Goal: Use online tool/utility

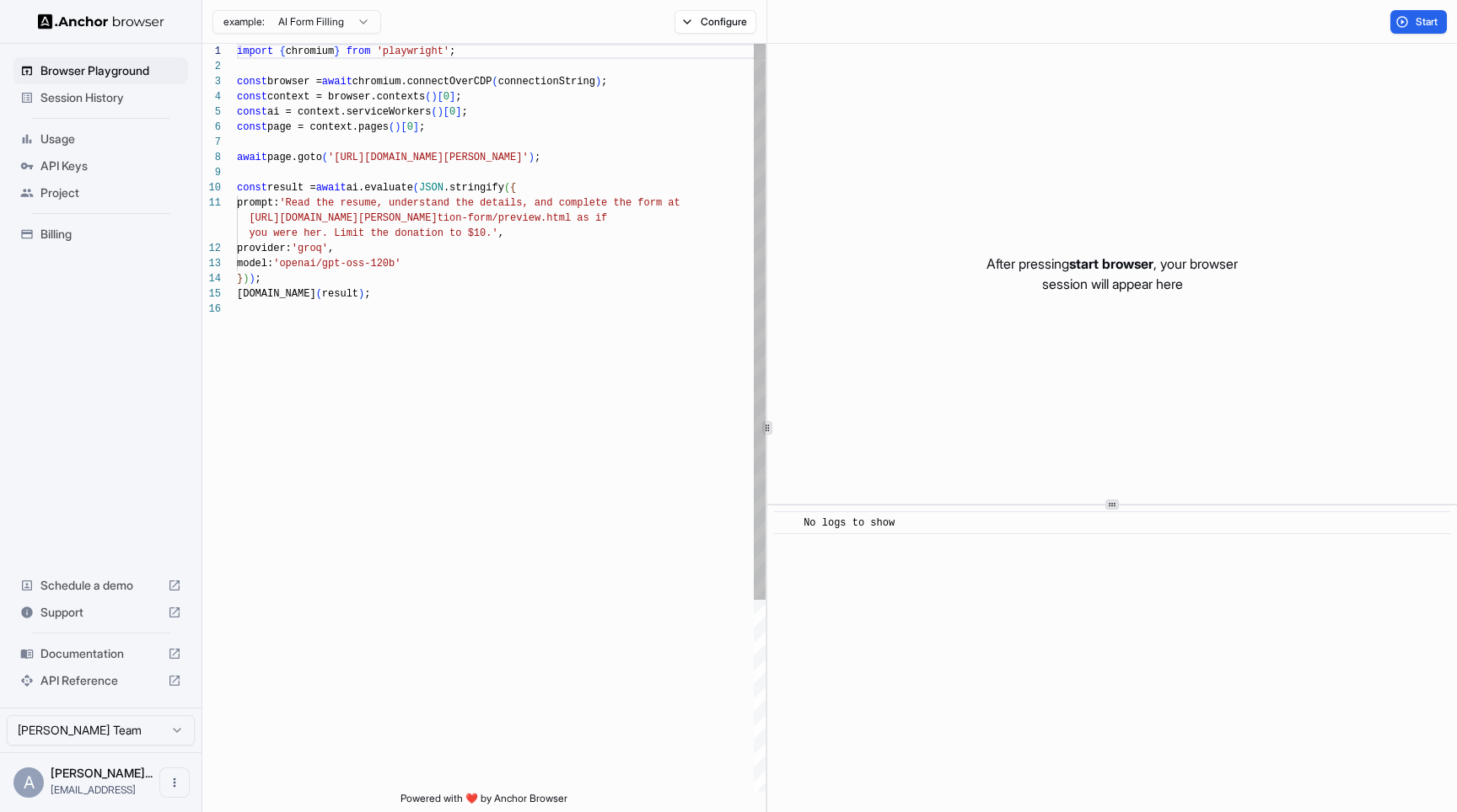
scroll to position [107, 0]
click at [401, 155] on div "import { chromium } from 'playwright' ; const browser = await chromium.connectO…" at bounding box center [501, 547] width 529 height 1006
click at [419, 155] on div "import { chromium } from 'playwright' ; const browser = await chromium.connectO…" at bounding box center [501, 547] width 529 height 1006
drag, startPoint x: 419, startPoint y: 155, endPoint x: 558, endPoint y: 156, distance: 139.0
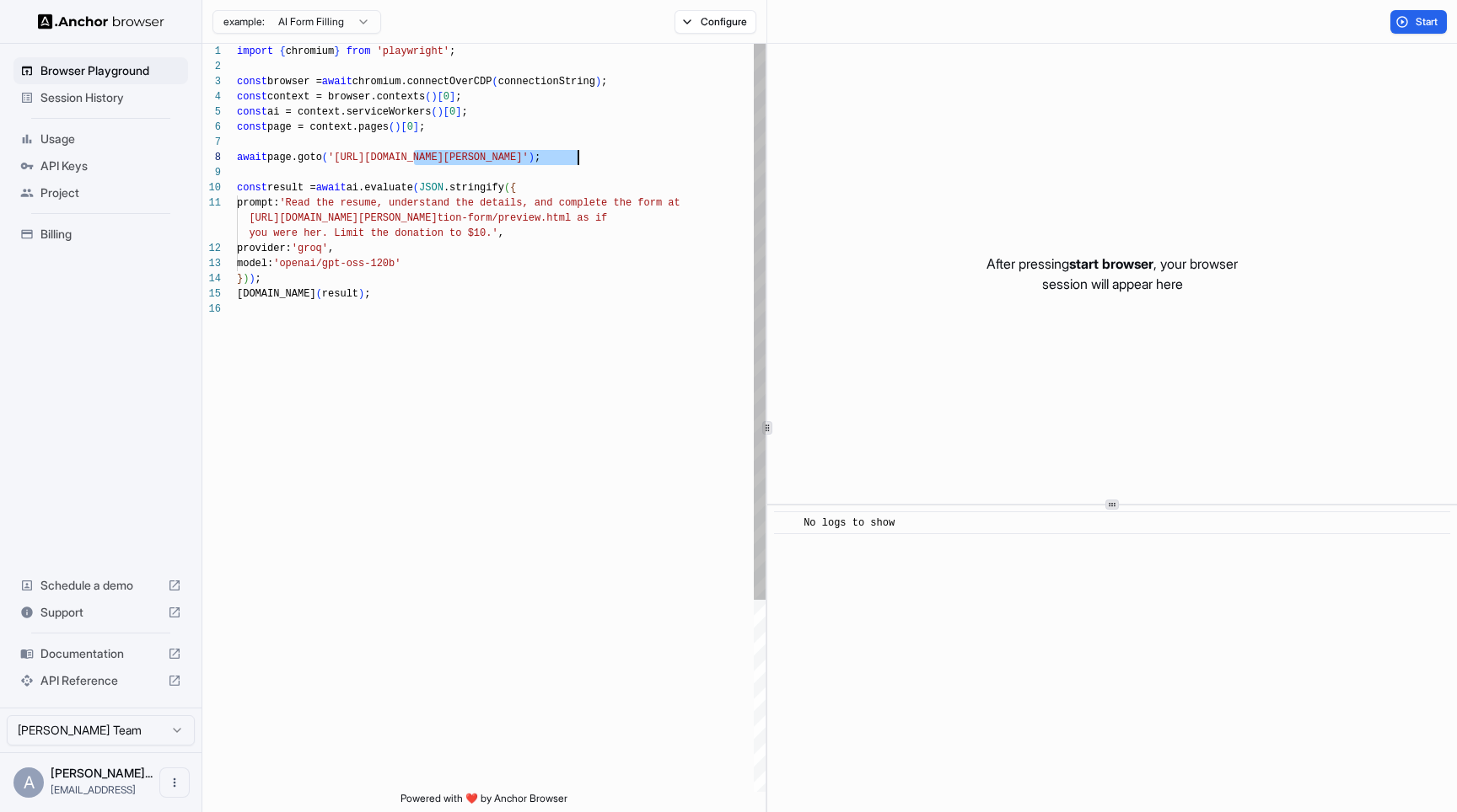
click at [558, 156] on div "import { chromium } from 'playwright' ; const browser = await chromium.connectO…" at bounding box center [501, 547] width 529 height 1006
click at [319, 207] on div "import { chromium } from 'playwright' ; const browser = await chromium.connectO…" at bounding box center [501, 547] width 529 height 1006
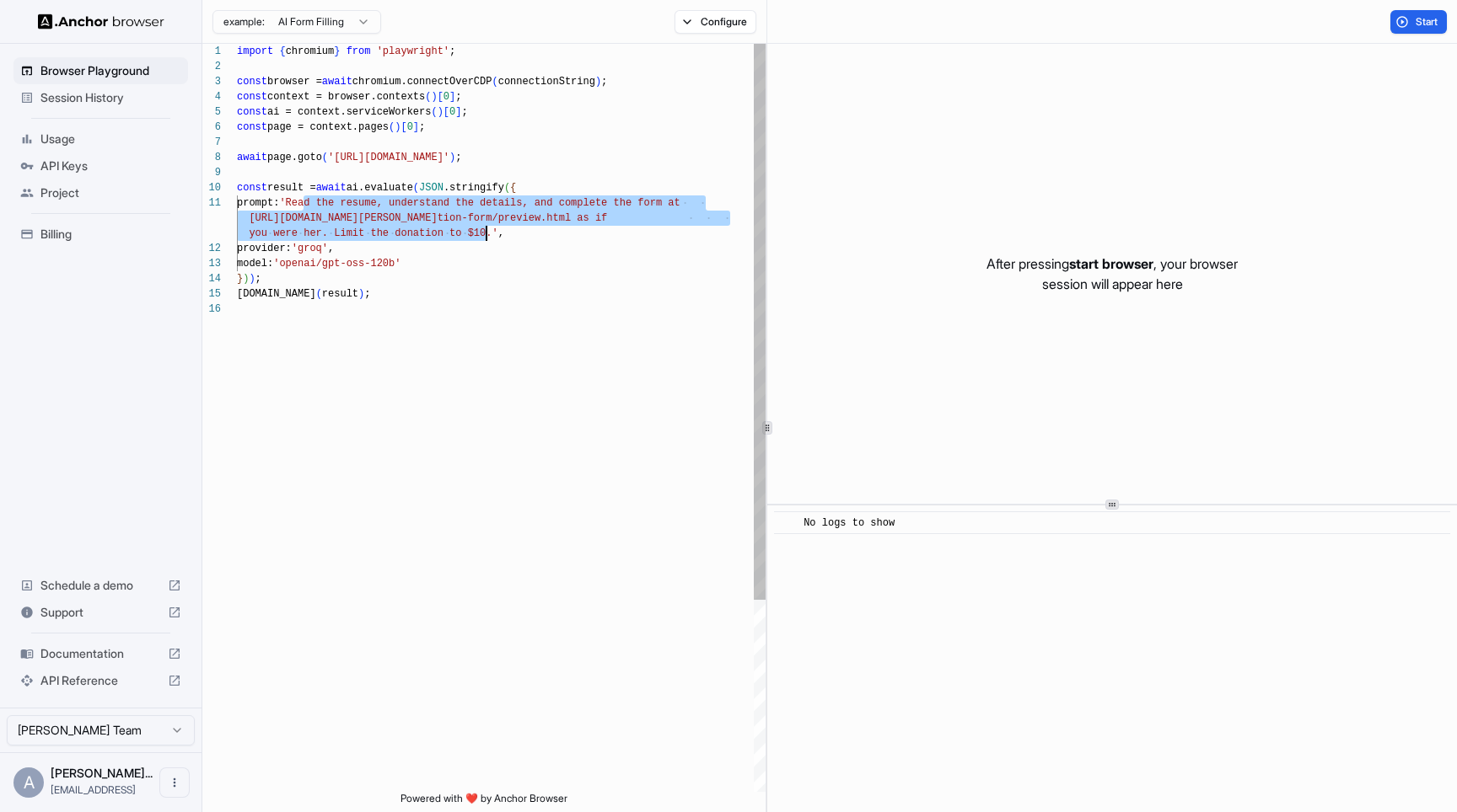
drag, startPoint x: 319, startPoint y: 207, endPoint x: 489, endPoint y: 235, distance: 172.3
click at [489, 235] on div "import { chromium } from 'playwright' ; const browser = await chromium.connectO…" at bounding box center [501, 547] width 529 height 1006
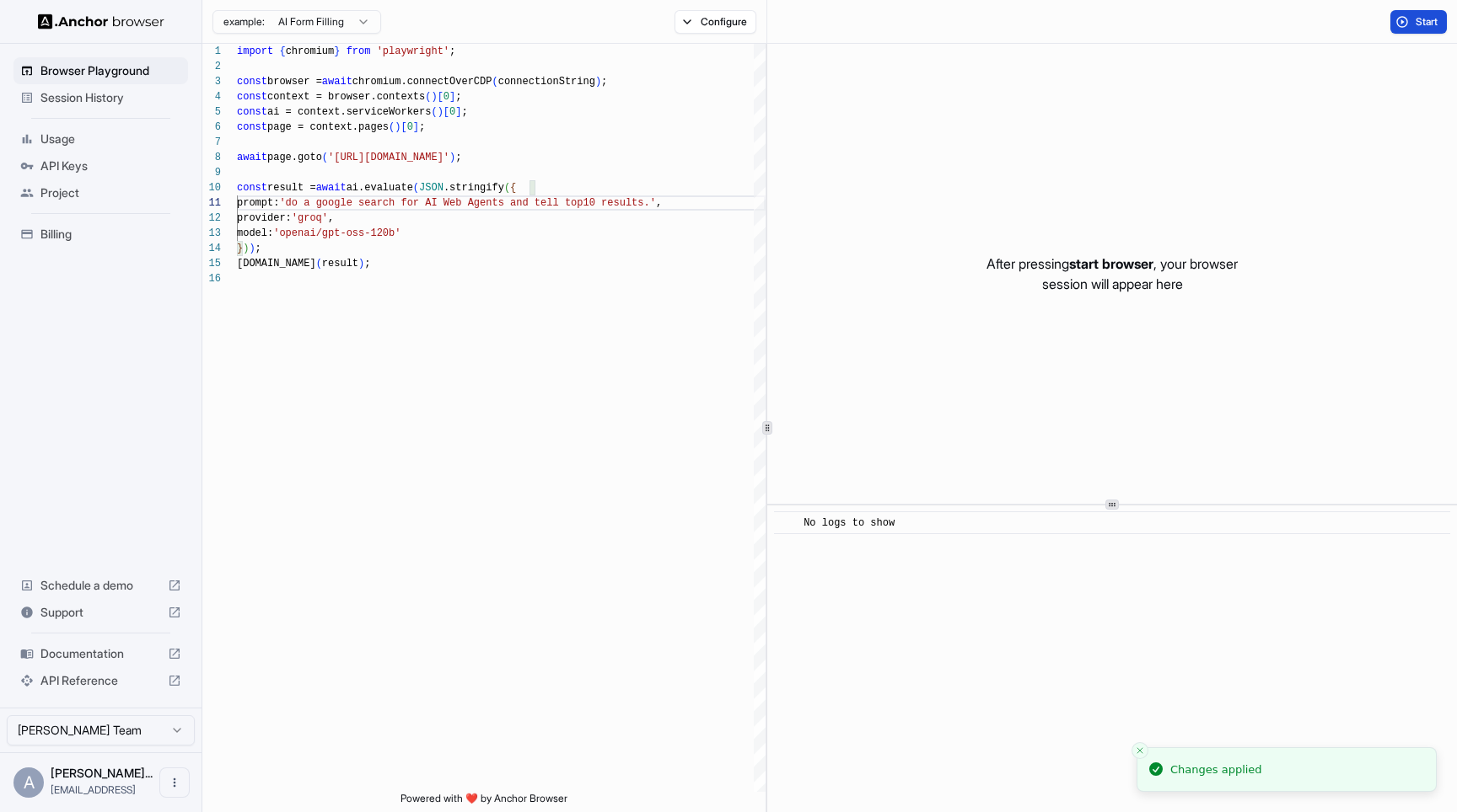
click at [1421, 24] on span "Start" at bounding box center [1427, 22] width 24 height 13
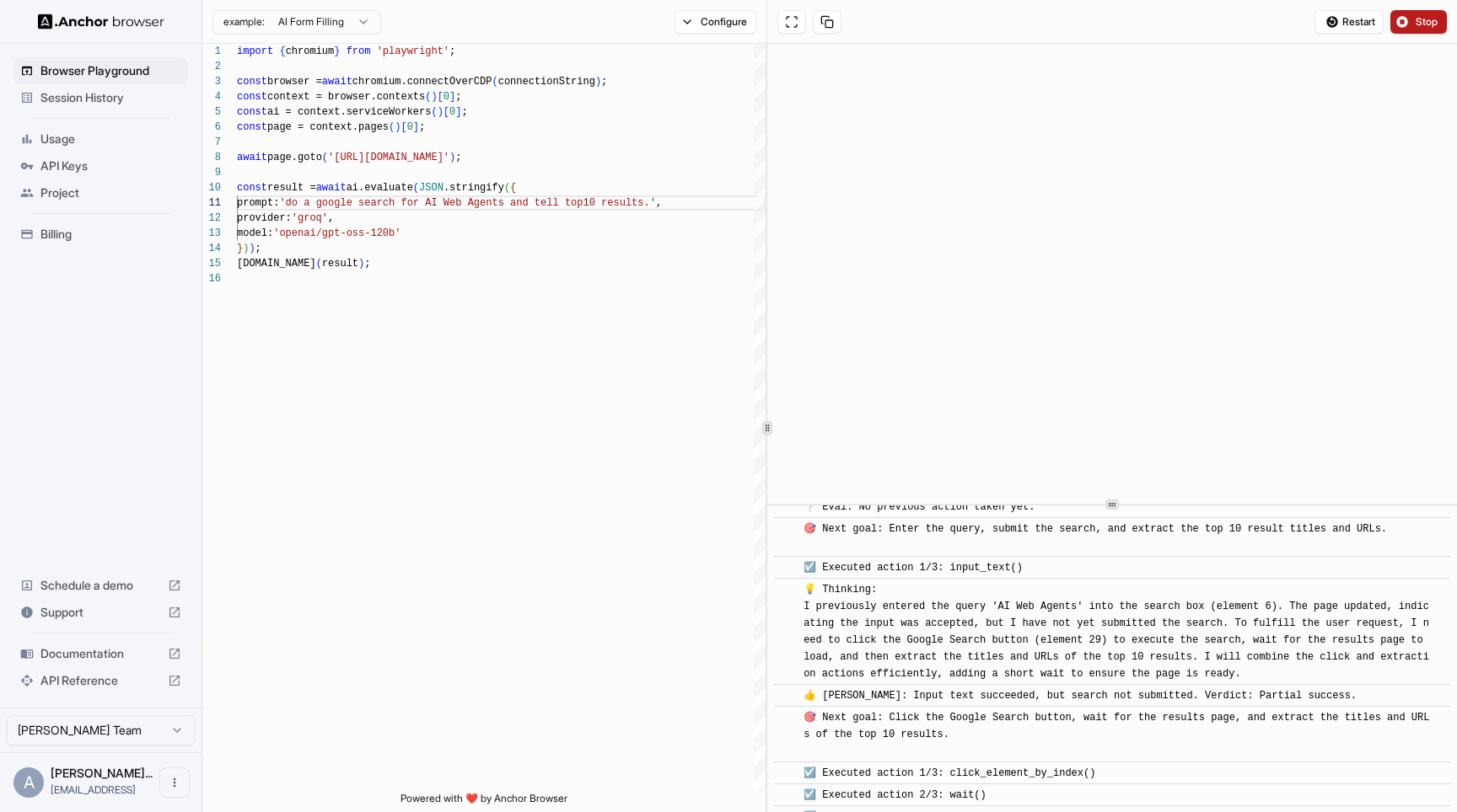
scroll to position [188, 0]
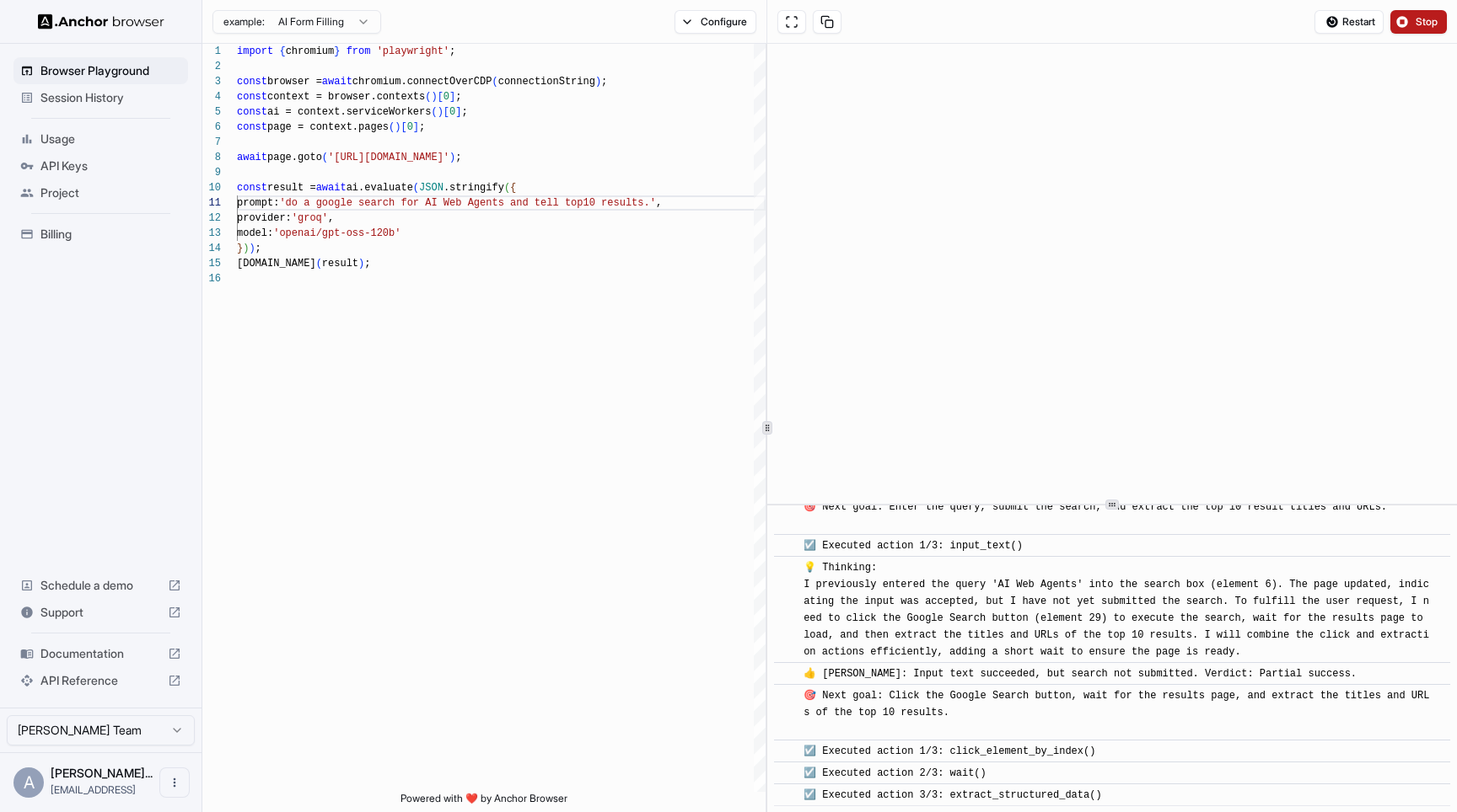
click at [1430, 27] on span "Stop" at bounding box center [1427, 22] width 24 height 13
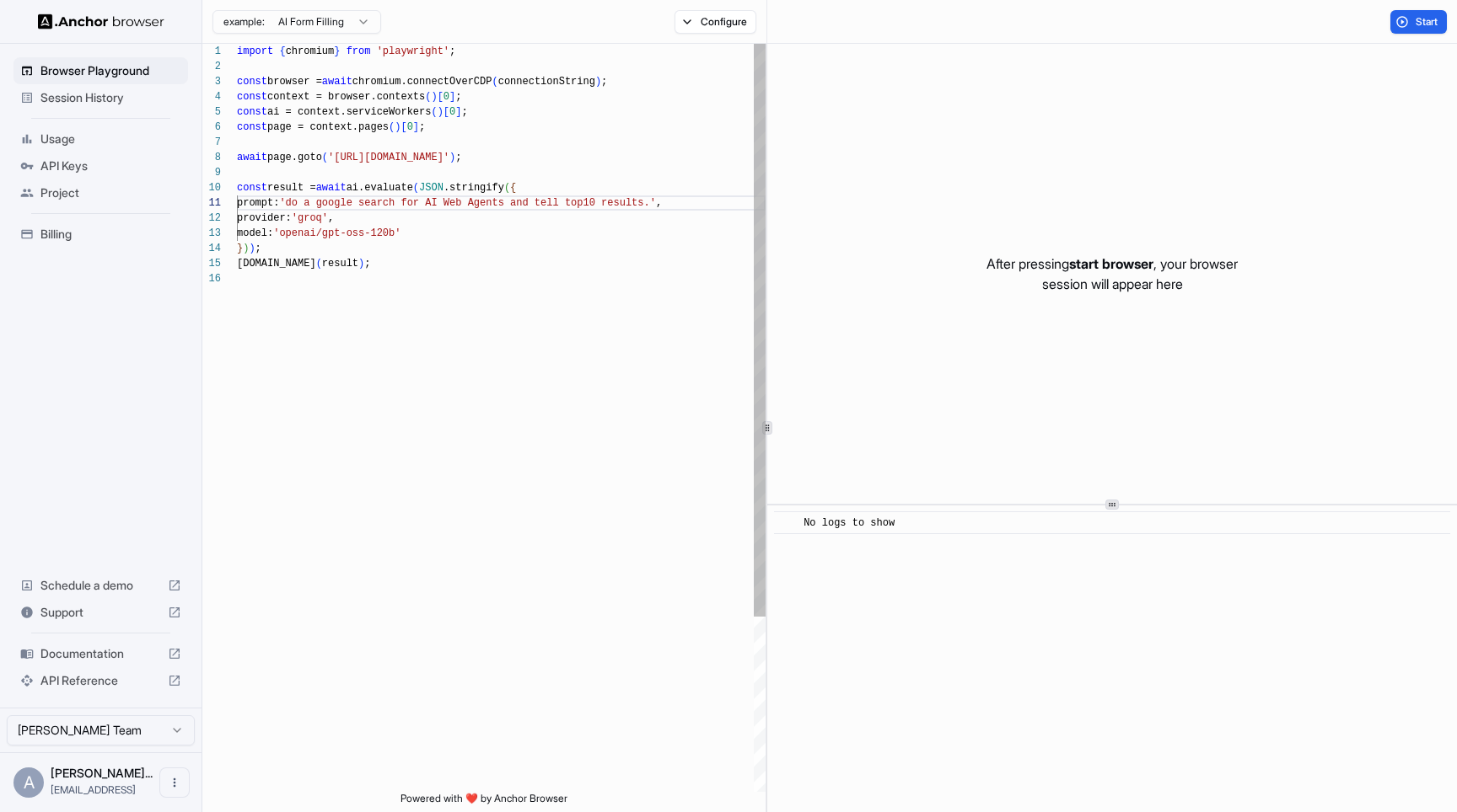
scroll to position [107, 0]
click at [427, 157] on div "import { chromium } from 'playwright' ; const browser = await chromium.connectO…" at bounding box center [501, 532] width 529 height 976
click at [368, 161] on div "import { chromium } from 'playwright' ; const browser = await chromium.connectO…" at bounding box center [501, 532] width 529 height 976
drag, startPoint x: 368, startPoint y: 161, endPoint x: 456, endPoint y: 160, distance: 88.0
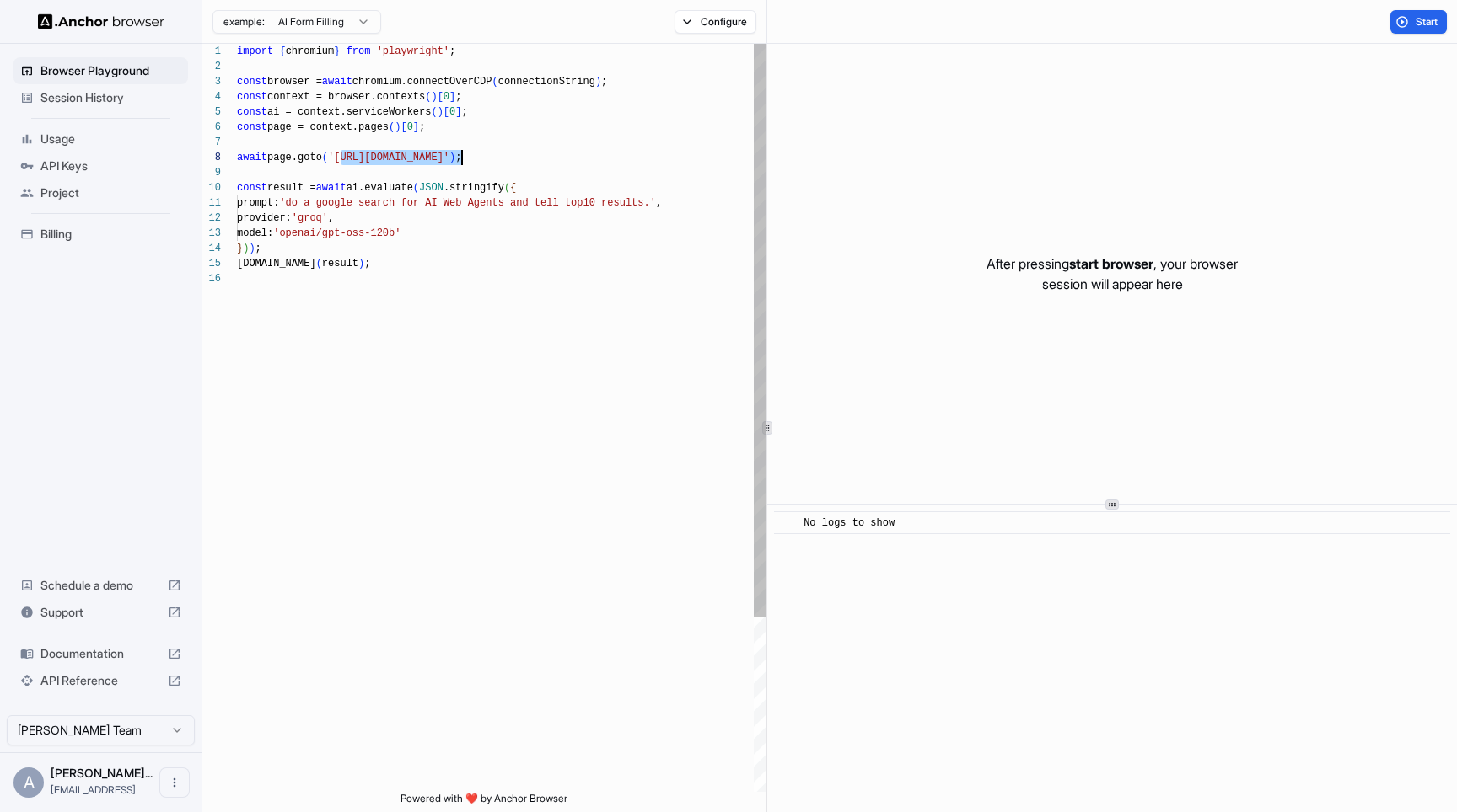
click at [449, 160] on span "'[URL][DOMAIN_NAME]'" at bounding box center [388, 158] width 121 height 12
click at [429, 156] on div "import { chromium } from 'playwright' ; const browser = await chromium.connectO…" at bounding box center [501, 532] width 529 height 976
click at [354, 200] on div "import { chromium } from 'playwright' ; const browser = await chromium.connectO…" at bounding box center [501, 532] width 529 height 976
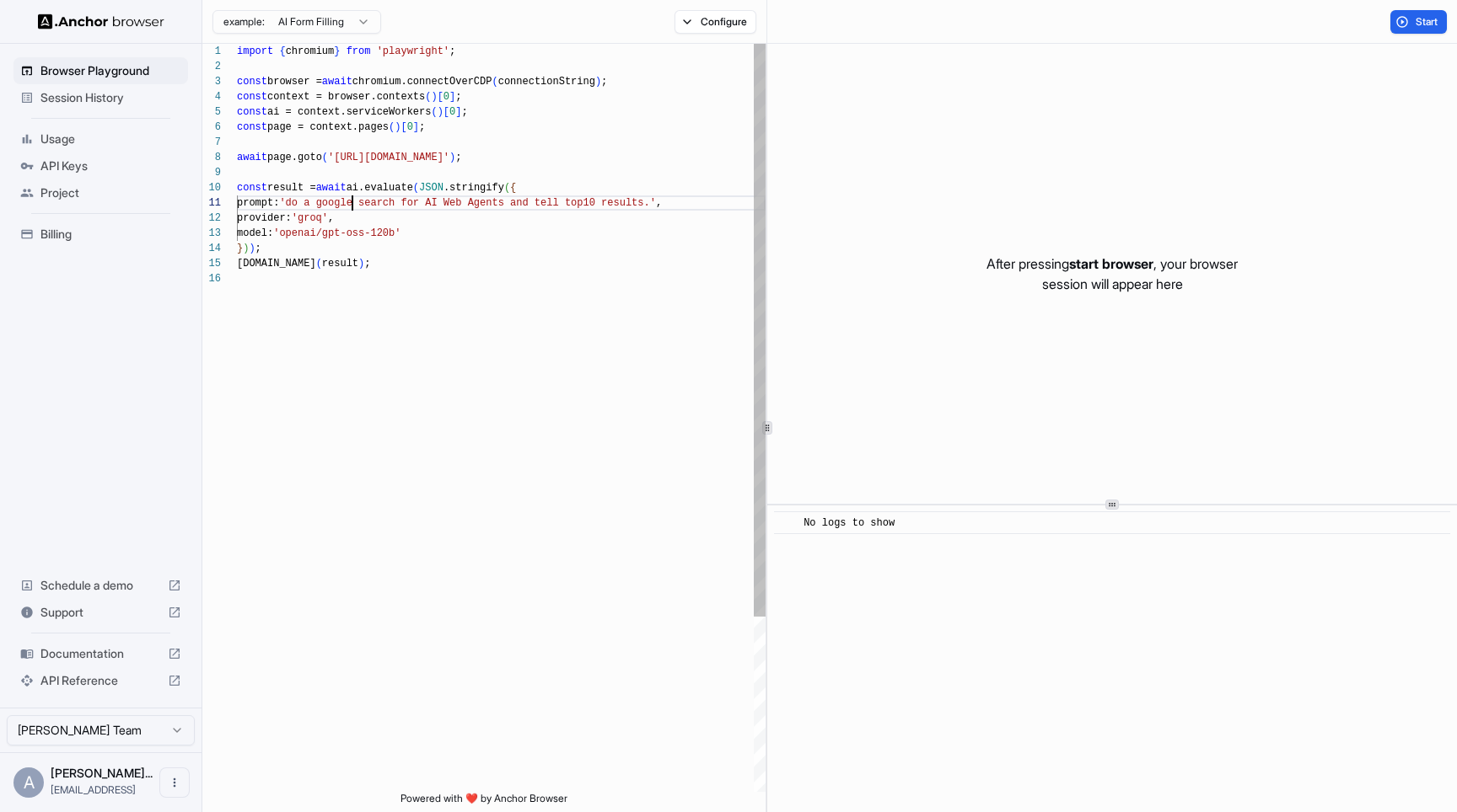
click at [354, 200] on div "import { chromium } from 'playwright' ; const browser = await chromium.connectO…" at bounding box center [501, 532] width 529 height 976
click at [568, 197] on div "import { chromium } from 'playwright' ; const browser = await chromium.connectO…" at bounding box center [501, 532] width 529 height 976
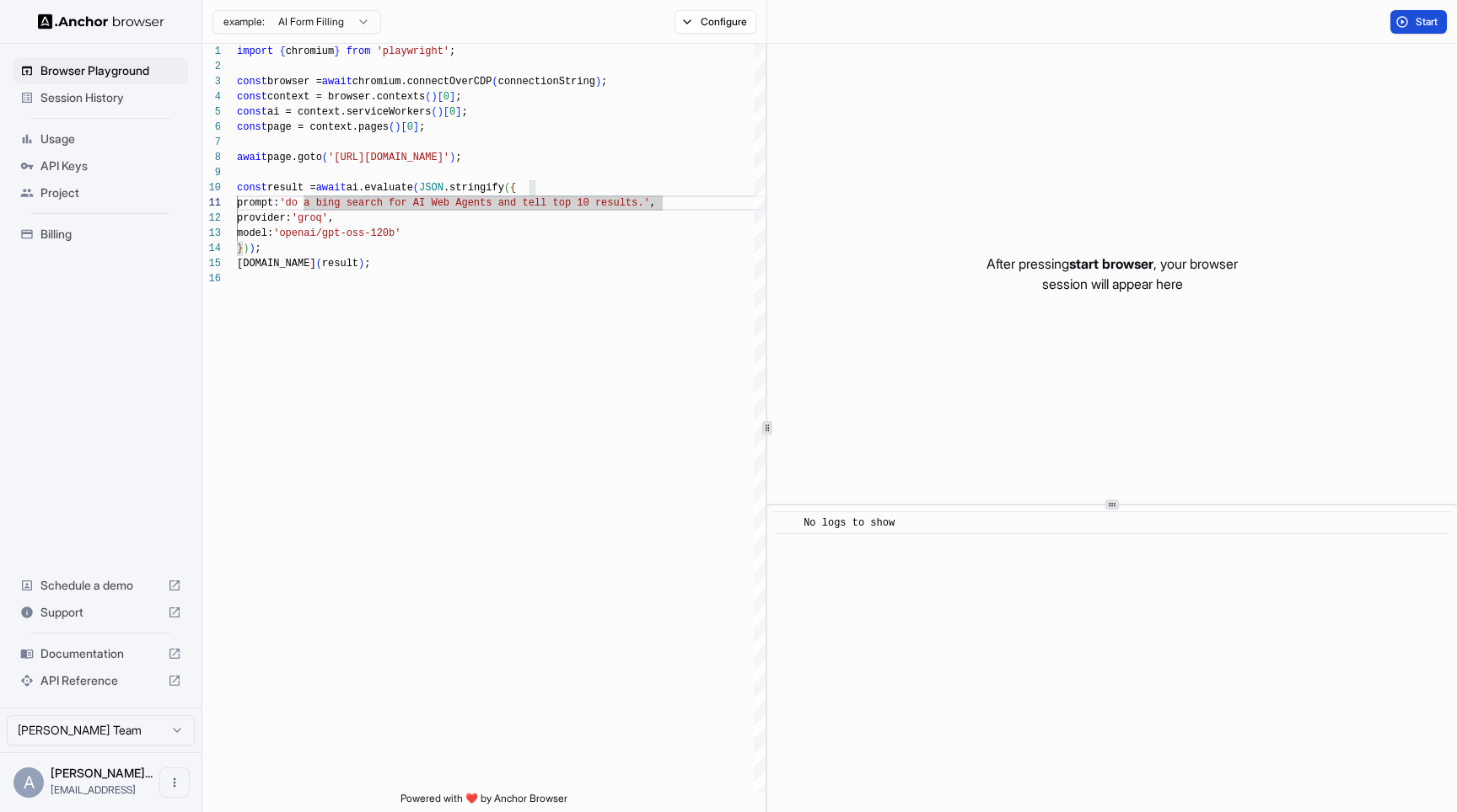
type textarea "**********"
click at [1430, 26] on span "Start" at bounding box center [1427, 22] width 24 height 13
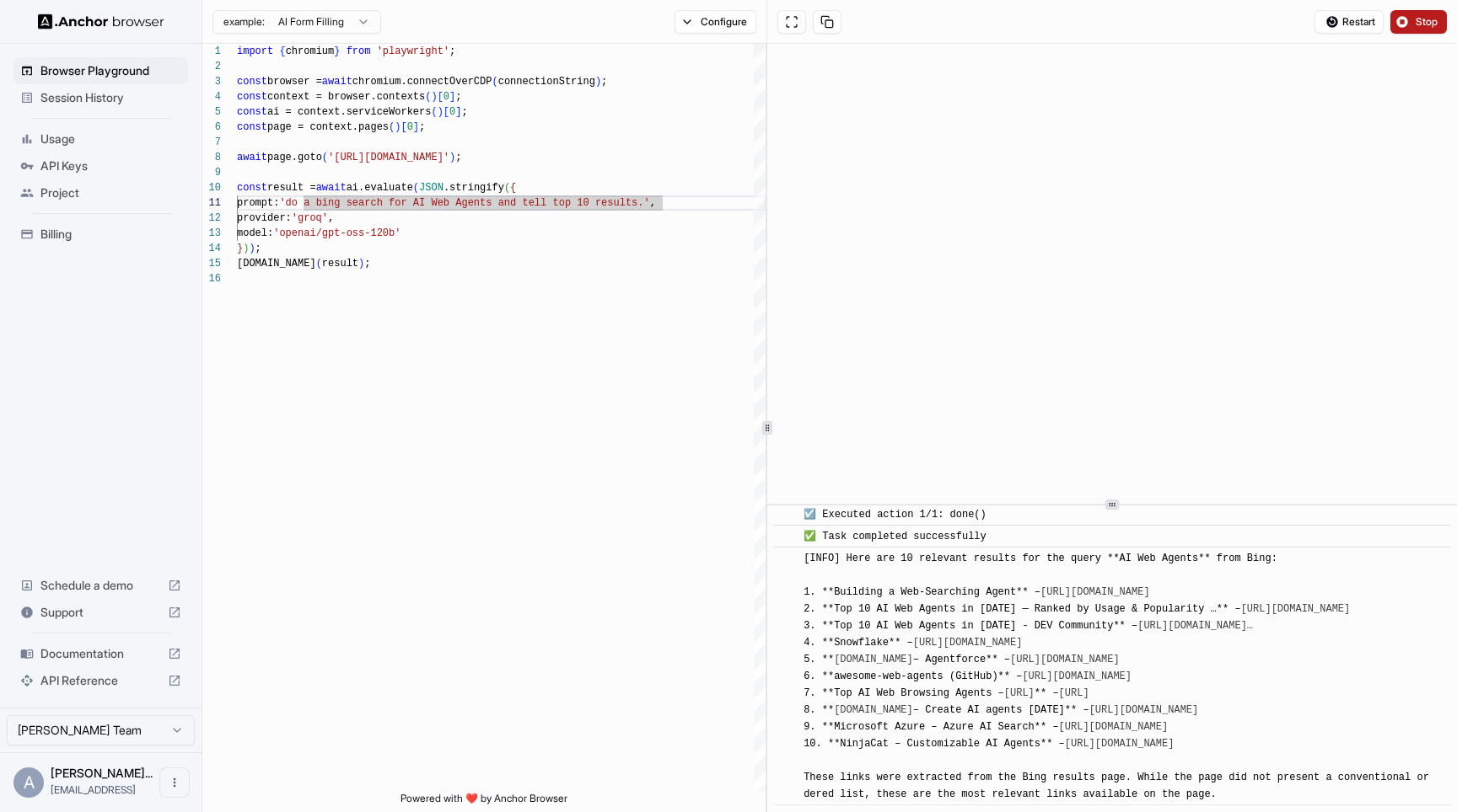
scroll to position [1407, 0]
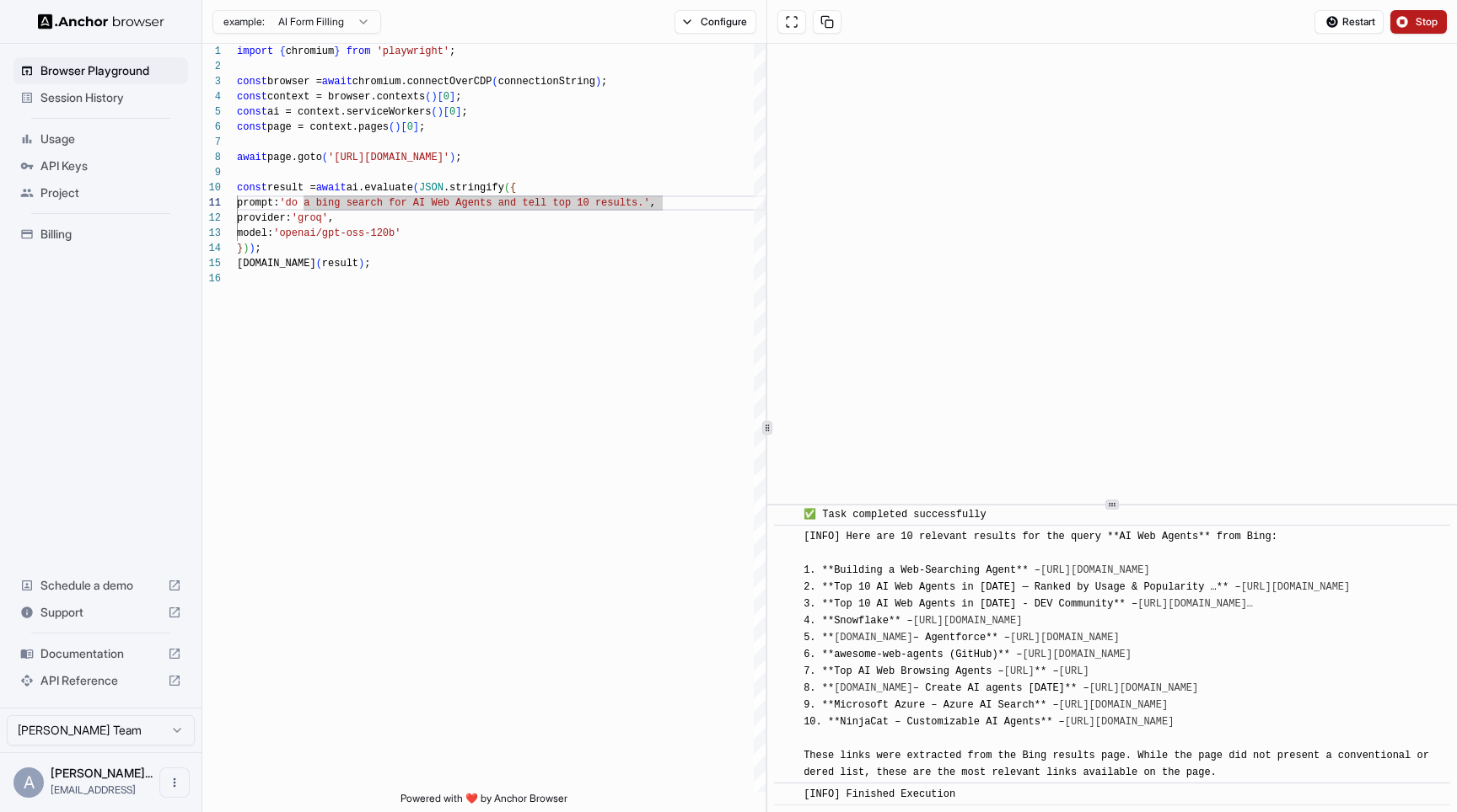
click at [1179, 599] on link "[URL][DOMAIN_NAME]…" at bounding box center [1195, 604] width 115 height 12
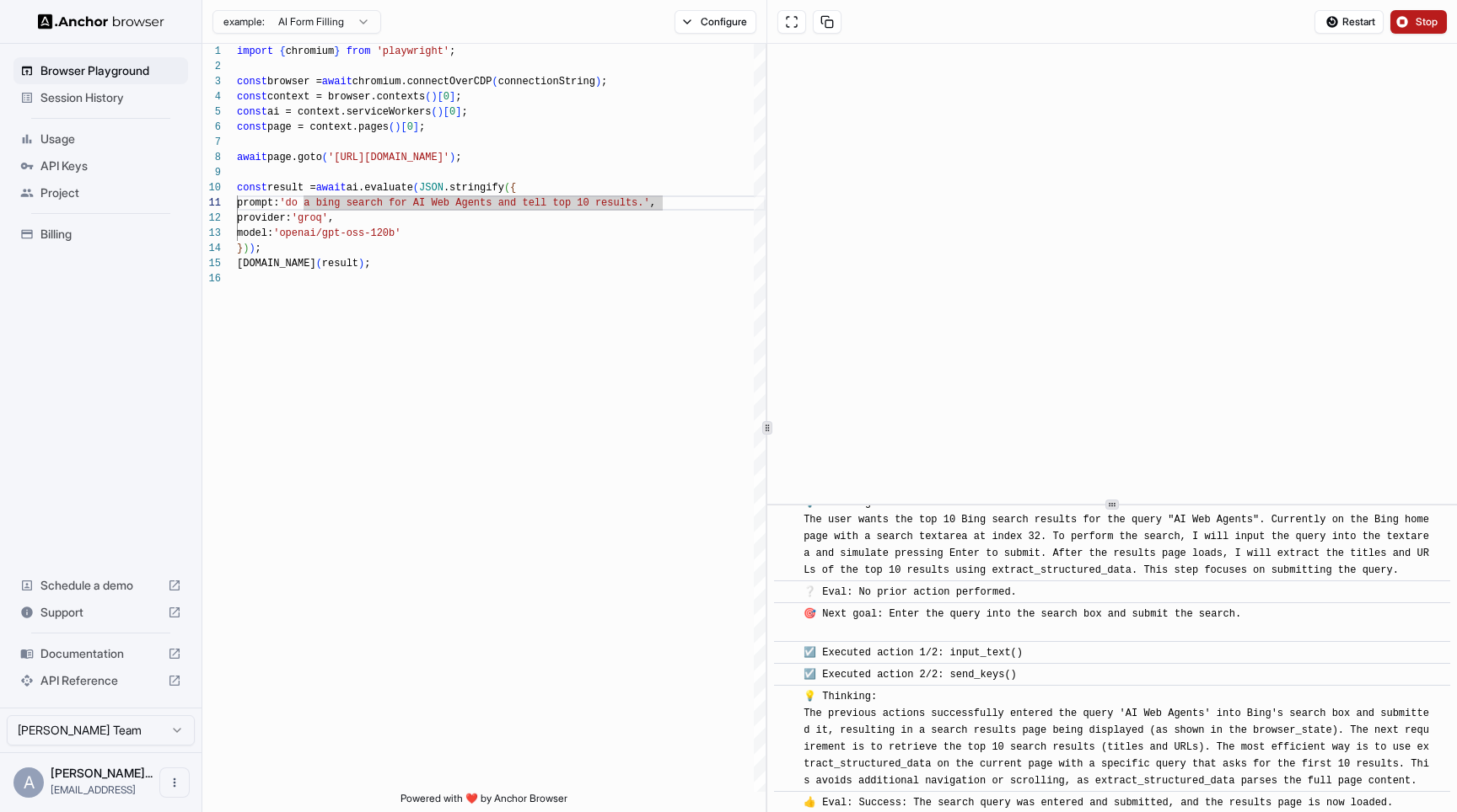
scroll to position [0, 0]
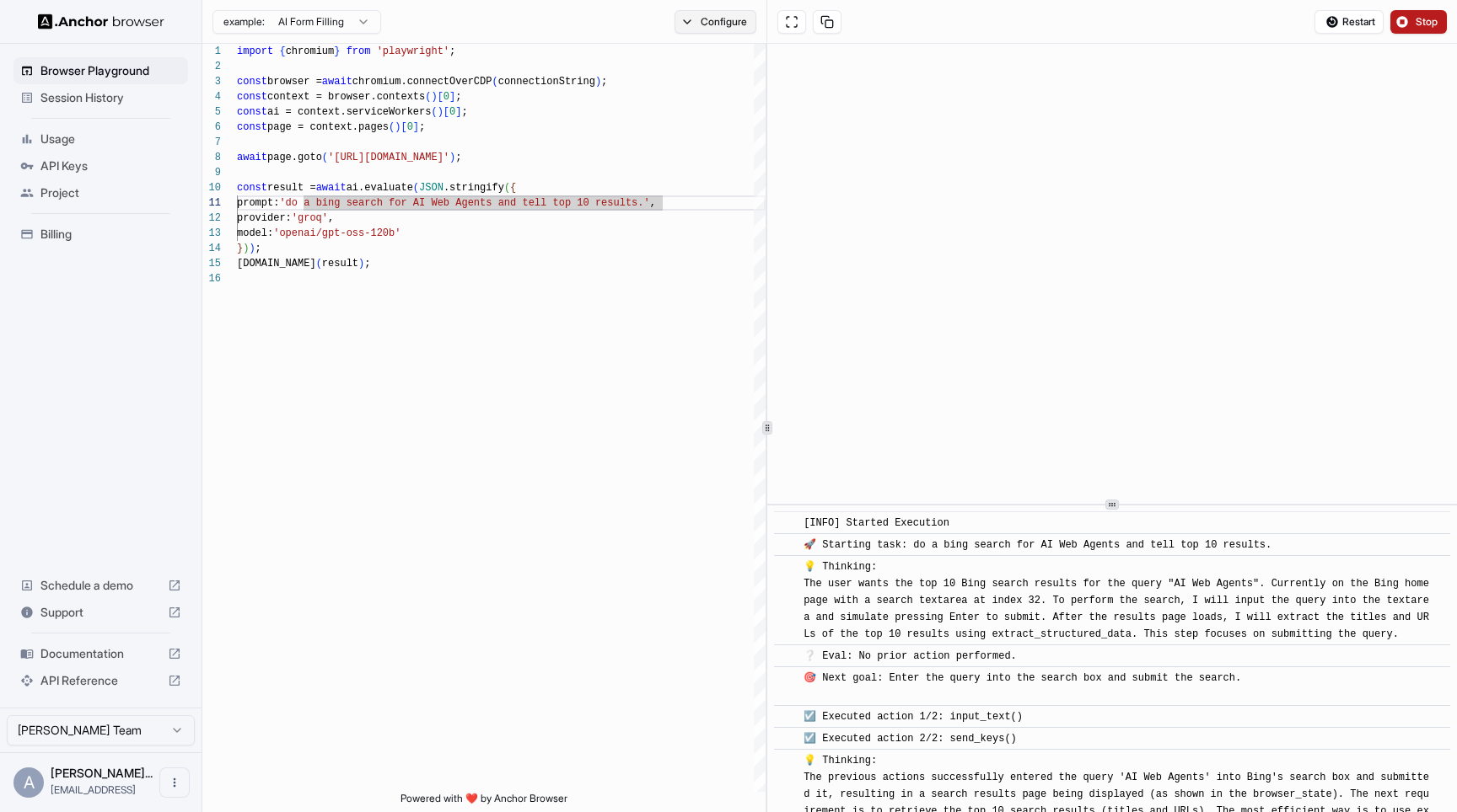
click at [707, 12] on button "Configure" at bounding box center [715, 22] width 82 height 24
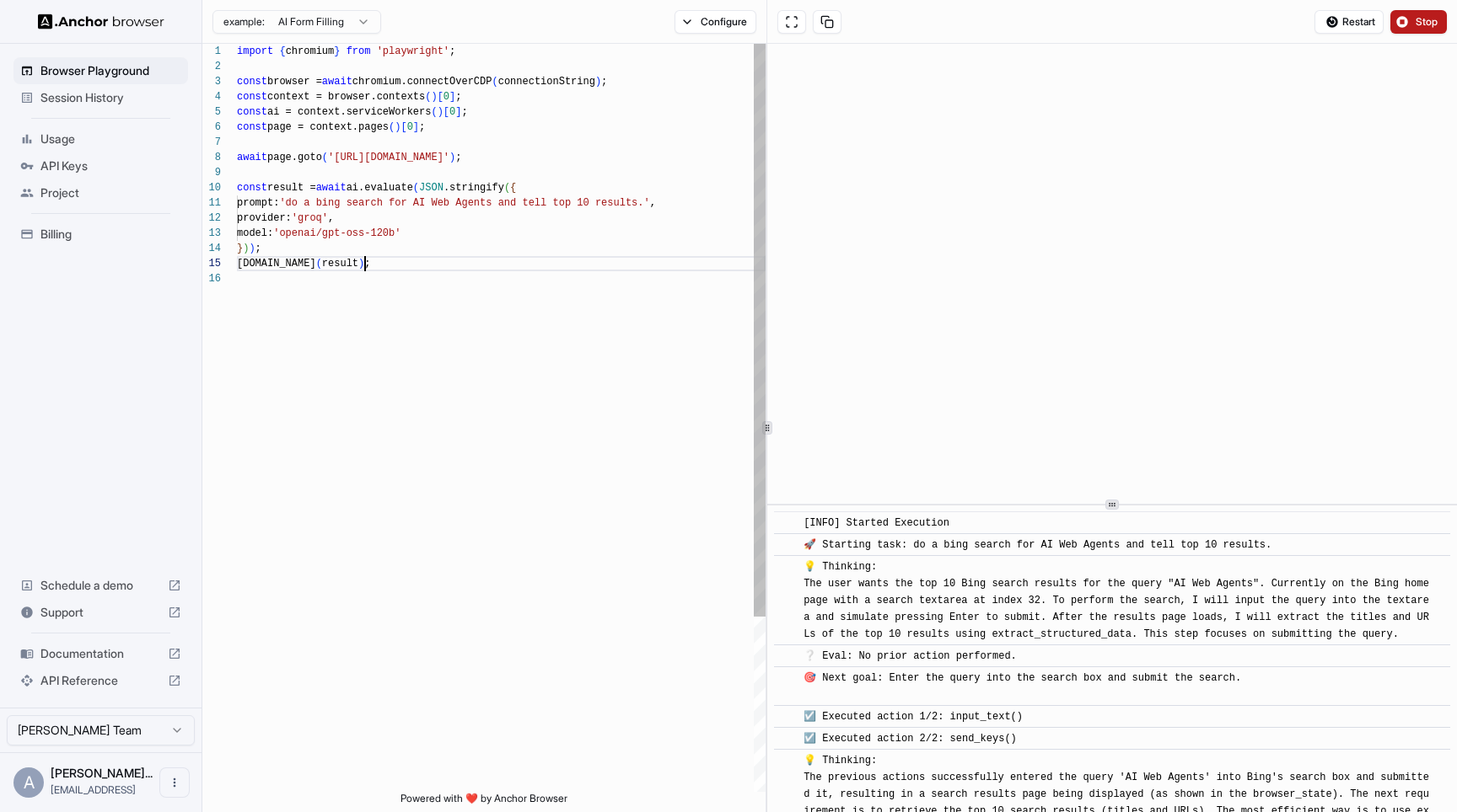
click at [576, 259] on div "import { chromium } from 'playwright' ; const browser = await chromium.connectO…" at bounding box center [501, 532] width 529 height 976
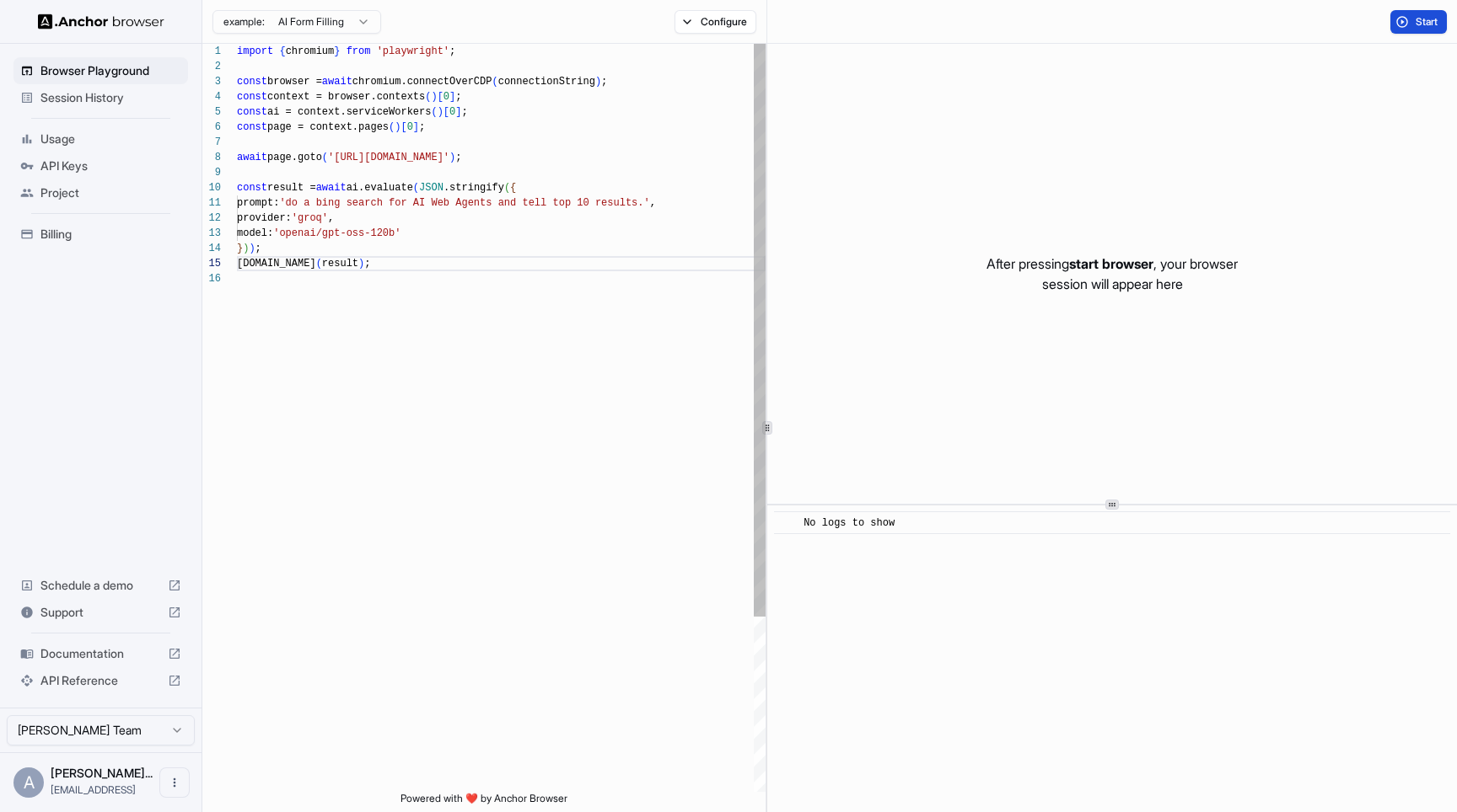
scroll to position [0, 0]
click at [310, 202] on div "import { chromium } from 'playwright' ; const browser = await chromium.connectO…" at bounding box center [501, 532] width 529 height 976
drag, startPoint x: 310, startPoint y: 202, endPoint x: 651, endPoint y: 204, distance: 341.0
click at [651, 204] on div "import { chromium } from 'playwright' ; const browser = await chromium.connectO…" at bounding box center [501, 532] width 529 height 976
